Goal: Task Accomplishment & Management: Complete application form

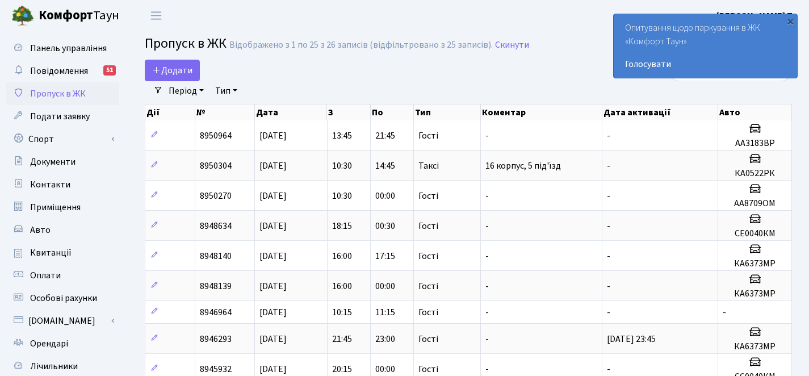
select select "25"
click at [186, 70] on span "Додати" at bounding box center [172, 70] width 40 height 12
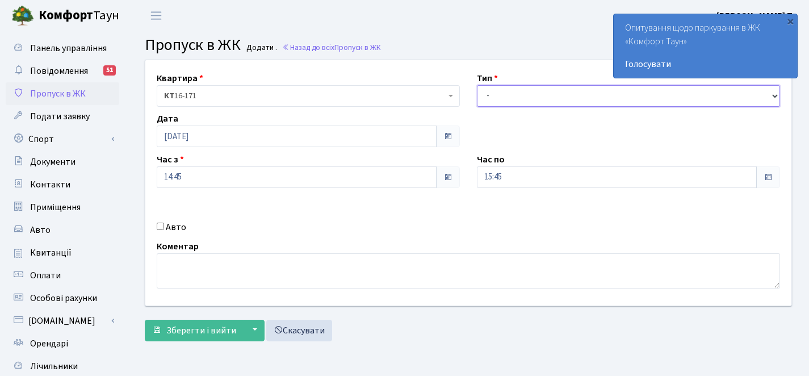
click at [532, 95] on select "- Доставка Таксі Гості Сервіс" at bounding box center [628, 96] width 303 height 22
select select "3"
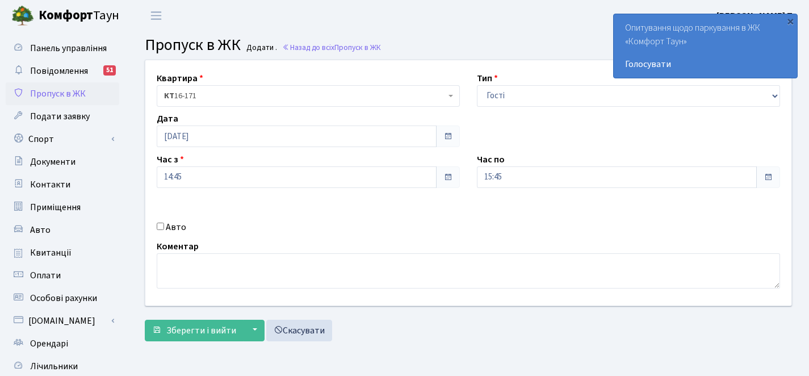
click at [164, 229] on div "Авто" at bounding box center [308, 227] width 320 height 14
click at [171, 226] on label "Авто" at bounding box center [176, 227] width 20 height 14
click at [164, 226] on input "Авто" at bounding box center [160, 225] width 7 height 7
checkbox input "true"
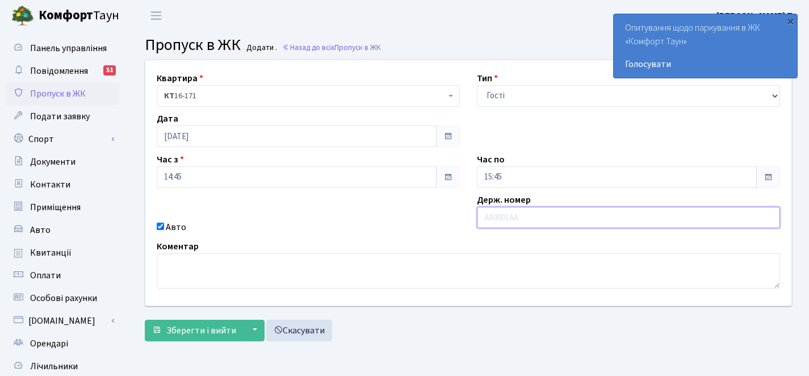
click at [558, 216] on input "text" at bounding box center [628, 218] width 303 height 22
paste input "КА6373МР"
type input "КА6373МР"
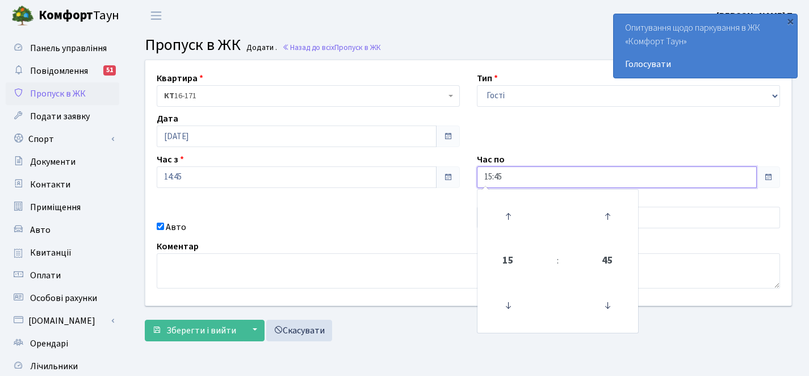
click at [618, 173] on input "15:45" at bounding box center [617, 177] width 280 height 22
click at [516, 214] on icon at bounding box center [508, 216] width 31 height 31
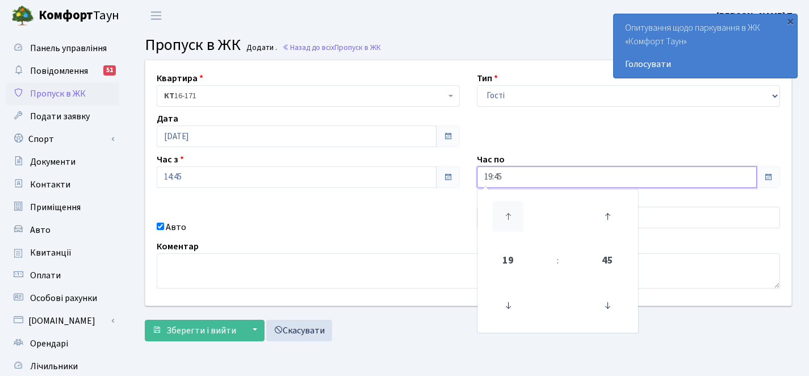
click at [516, 214] on icon at bounding box center [508, 216] width 31 height 31
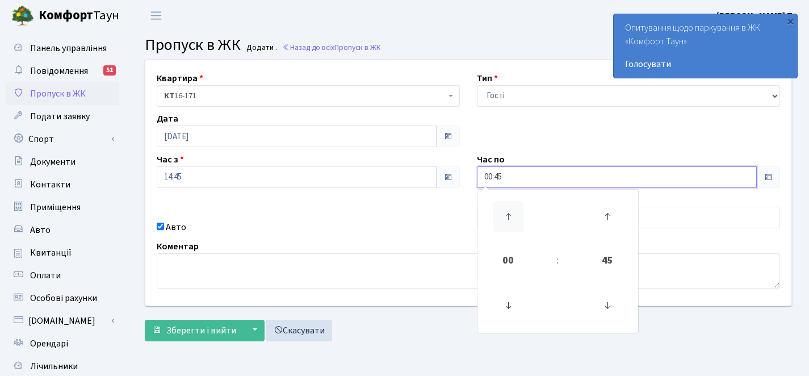
click at [516, 214] on icon at bounding box center [508, 216] width 31 height 31
click at [511, 311] on icon at bounding box center [508, 305] width 31 height 31
type input "00:45"
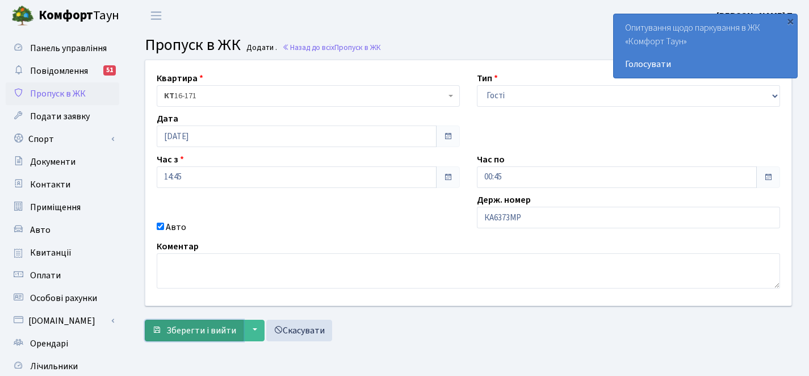
click at [190, 325] on span "Зберегти і вийти" at bounding box center [201, 330] width 70 height 12
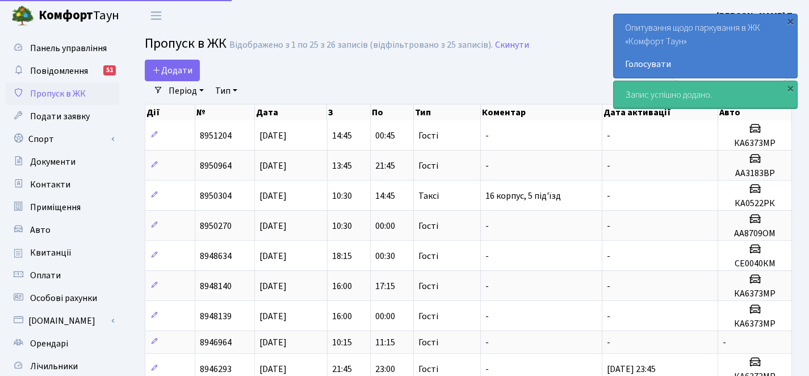
select select "25"
click at [186, 70] on span "Додати" at bounding box center [172, 70] width 40 height 12
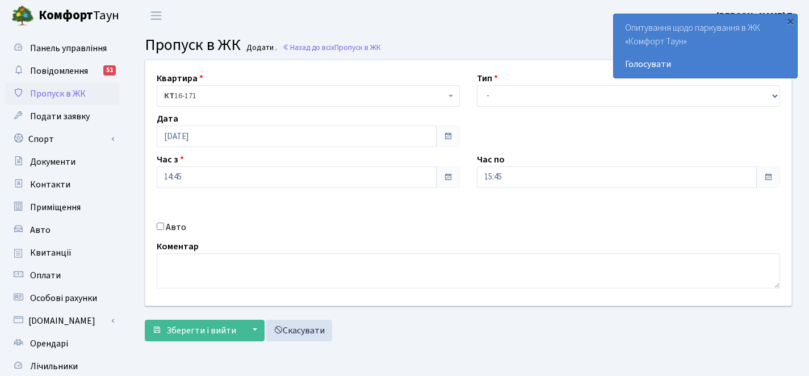
click at [177, 228] on label "Авто" at bounding box center [176, 227] width 20 height 14
click at [164, 228] on input "Авто" at bounding box center [160, 225] width 7 height 7
checkbox input "true"
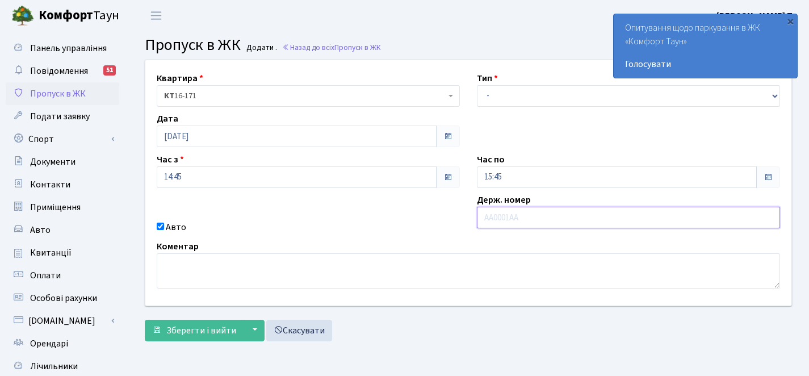
click at [571, 217] on input "text" at bounding box center [628, 218] width 303 height 22
type input "ка8899вх"
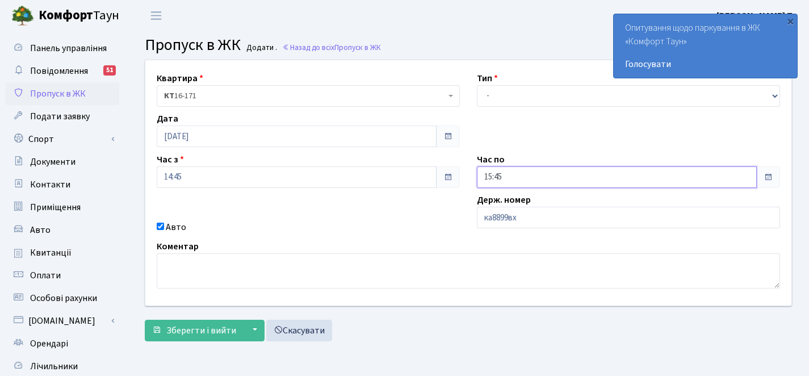
click at [561, 174] on input "15:45" at bounding box center [617, 177] width 280 height 22
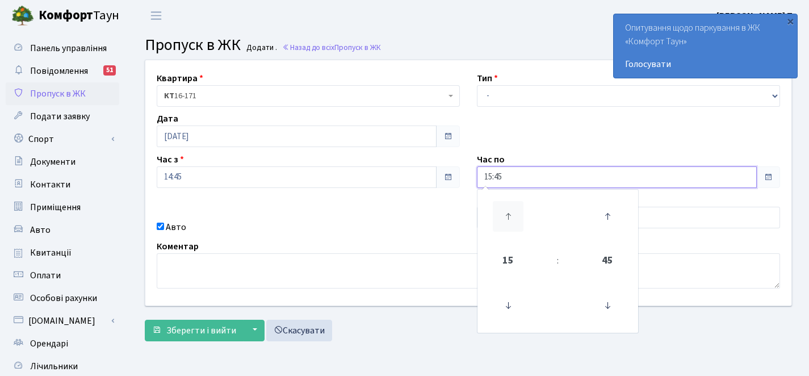
click at [516, 218] on icon at bounding box center [508, 216] width 31 height 31
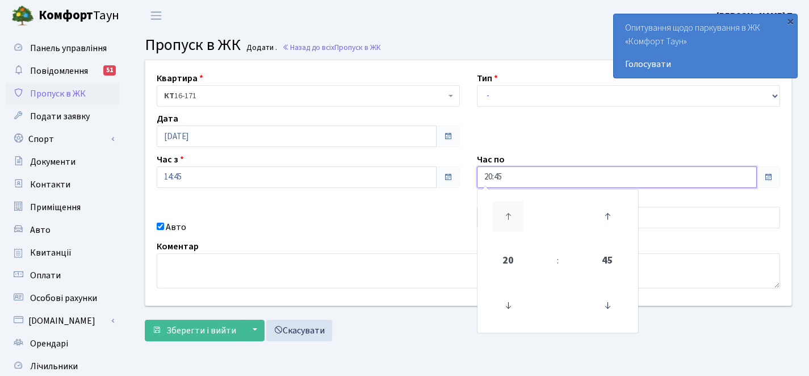
click at [516, 218] on icon at bounding box center [508, 216] width 31 height 31
type input "00:45"
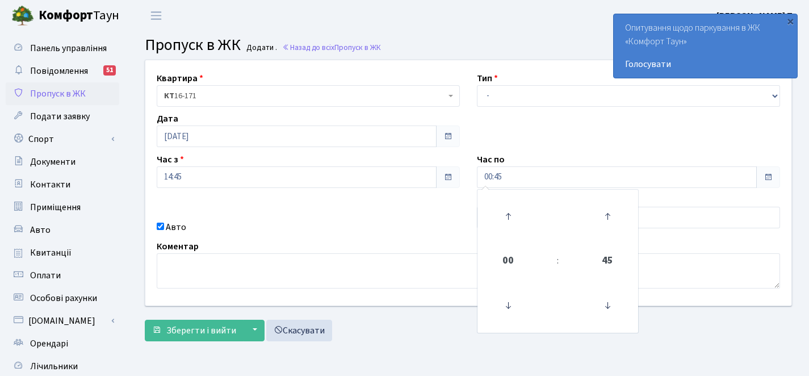
click at [356, 225] on div "Авто" at bounding box center [308, 227] width 320 height 14
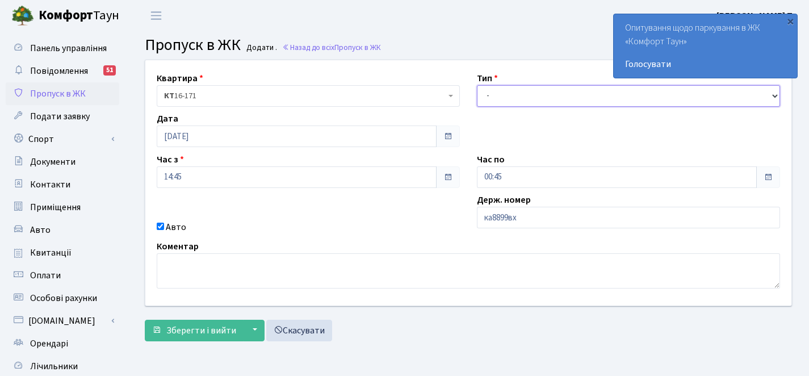
click at [506, 92] on select "- Доставка Таксі Гості Сервіс" at bounding box center [628, 96] width 303 height 22
select select "3"
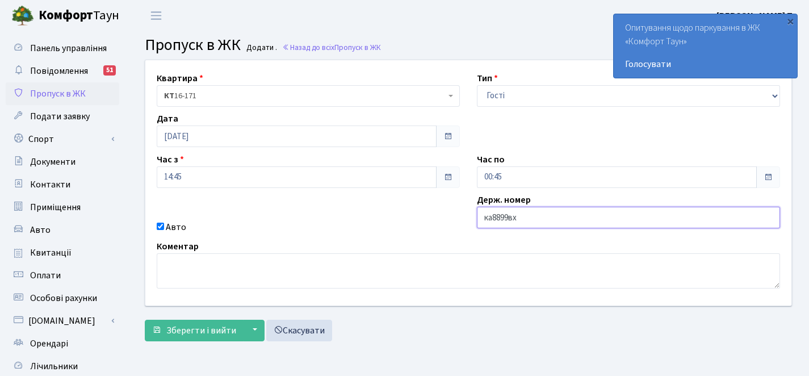
click at [491, 220] on input "ка8899вх" at bounding box center [628, 218] width 303 height 22
type input "КА8899ВХ"
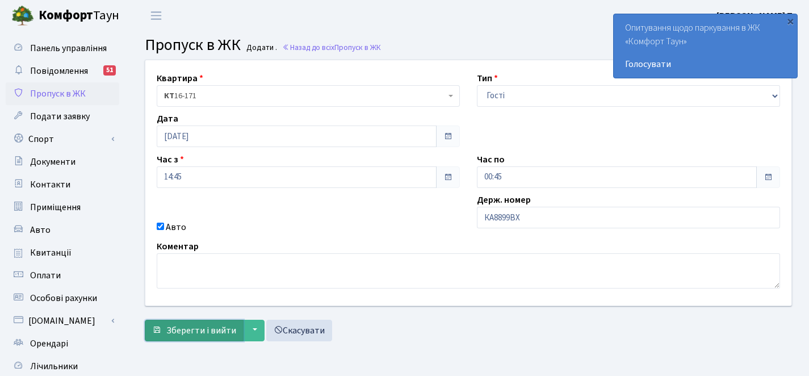
click at [187, 331] on span "Зберегти і вийти" at bounding box center [201, 330] width 70 height 12
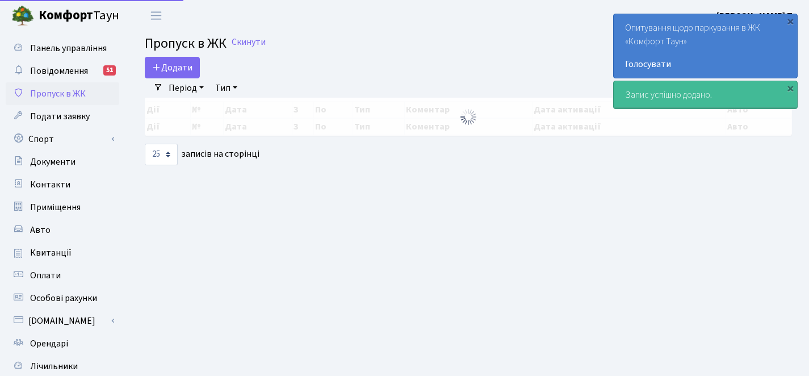
select select "25"
